Goal: Answer question/provide support

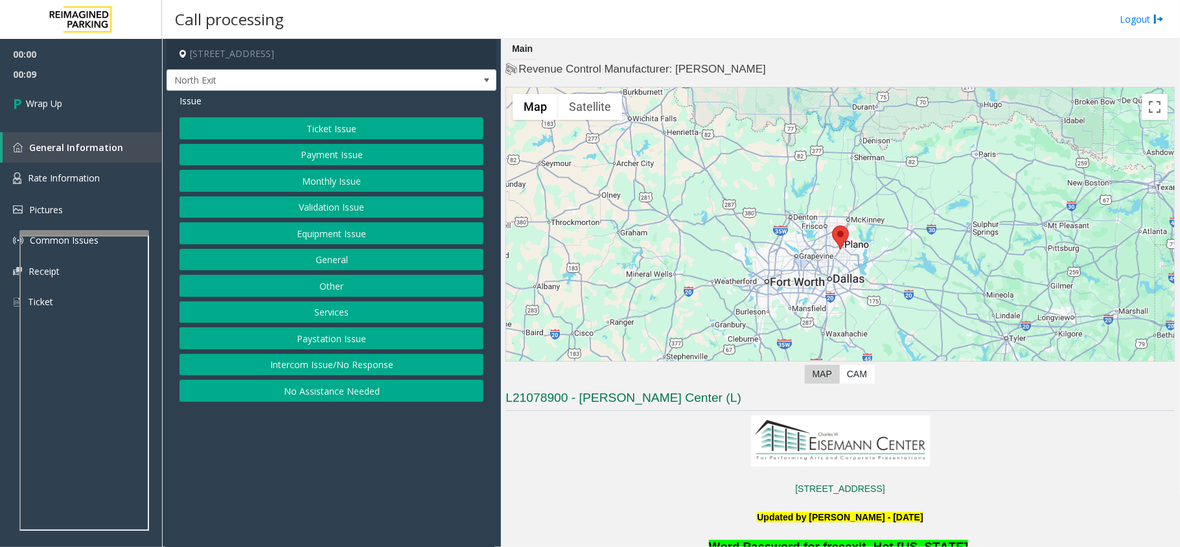
click at [355, 369] on button "Intercom Issue/No Response" at bounding box center [332, 365] width 304 height 22
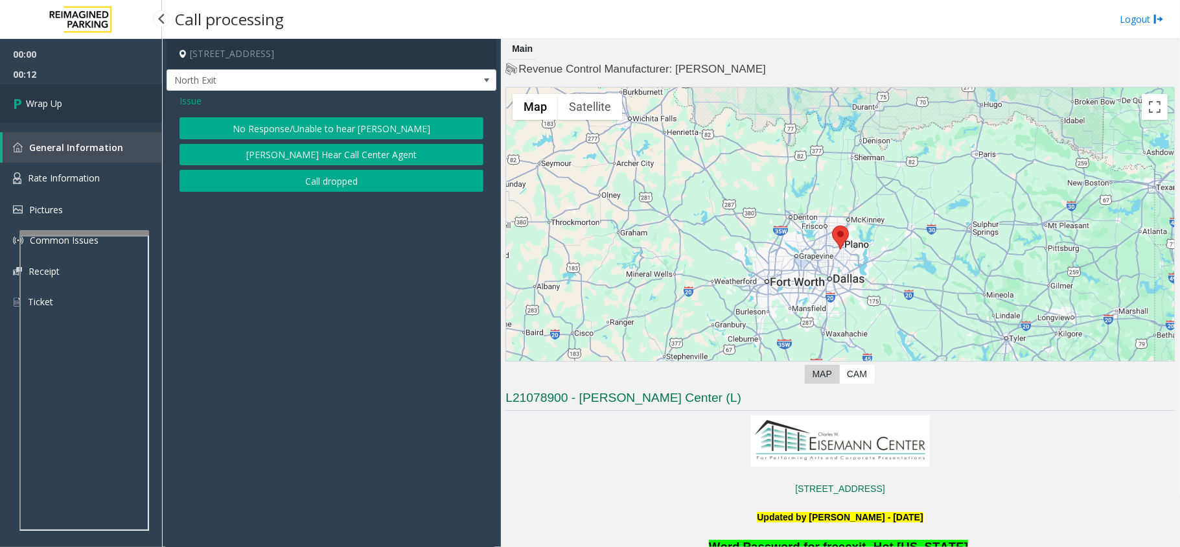
click at [52, 118] on link "Wrap Up" at bounding box center [81, 103] width 162 height 38
